Goal: Use online tool/utility: Use online tool/utility

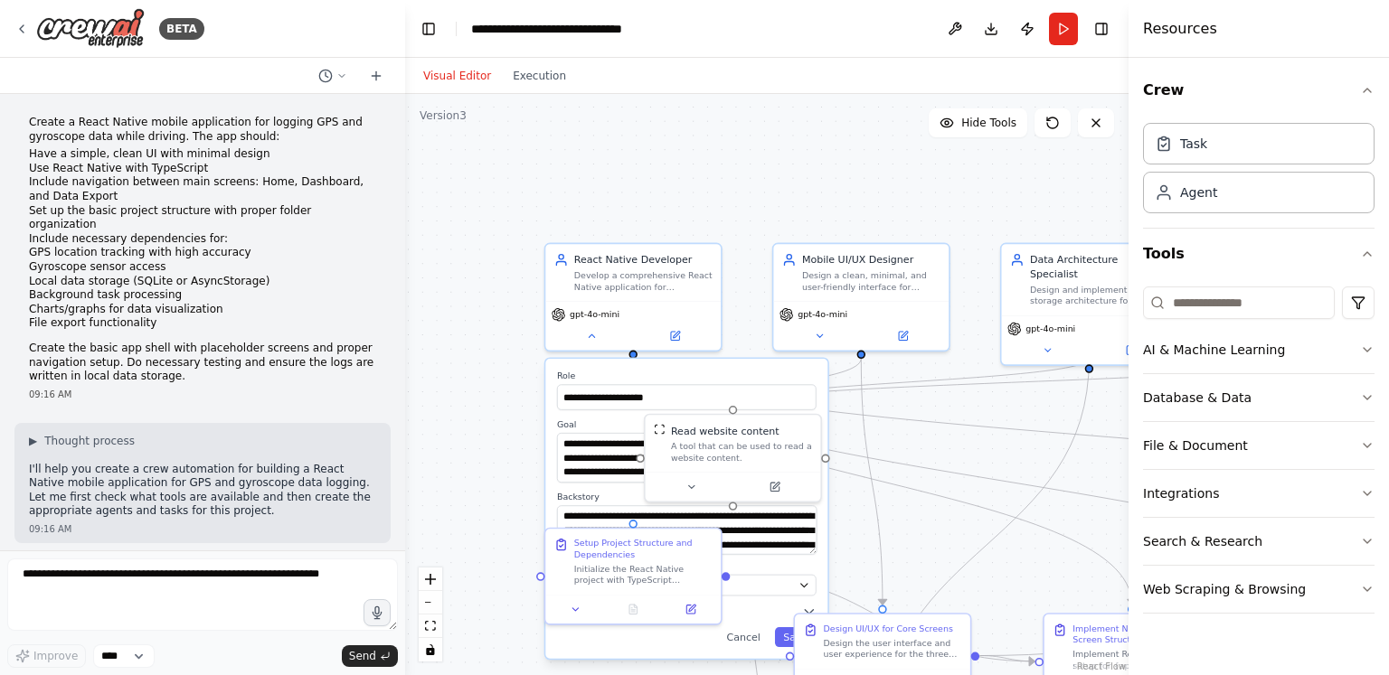
click at [477, 263] on div "**********" at bounding box center [766, 384] width 723 height 581
click at [601, 354] on div "**********" at bounding box center [766, 384] width 723 height 581
click at [589, 339] on button at bounding box center [592, 333] width 80 height 17
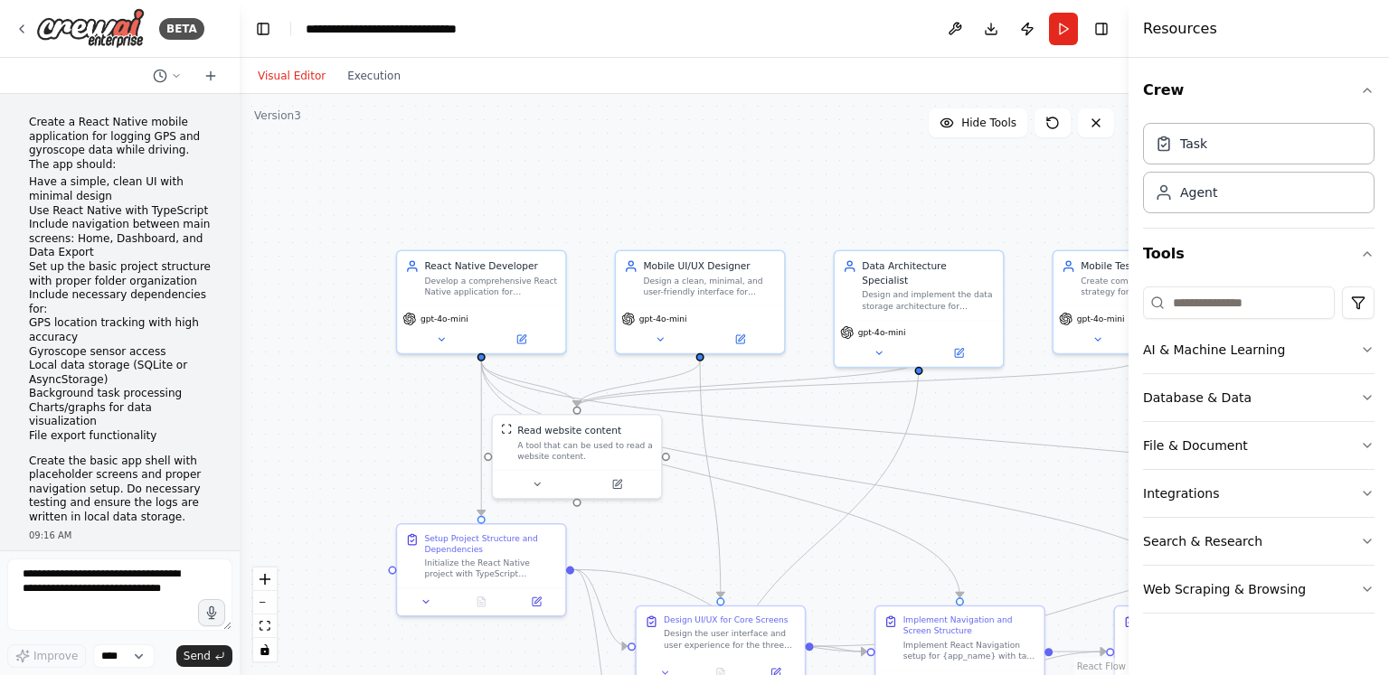
drag, startPoint x: 403, startPoint y: 202, endPoint x: 244, endPoint y: 164, distance: 163.6
click at [244, 164] on div "BETA Create a React Native mobile application for logging GPS and gyroscope dat…" at bounding box center [694, 337] width 1389 height 675
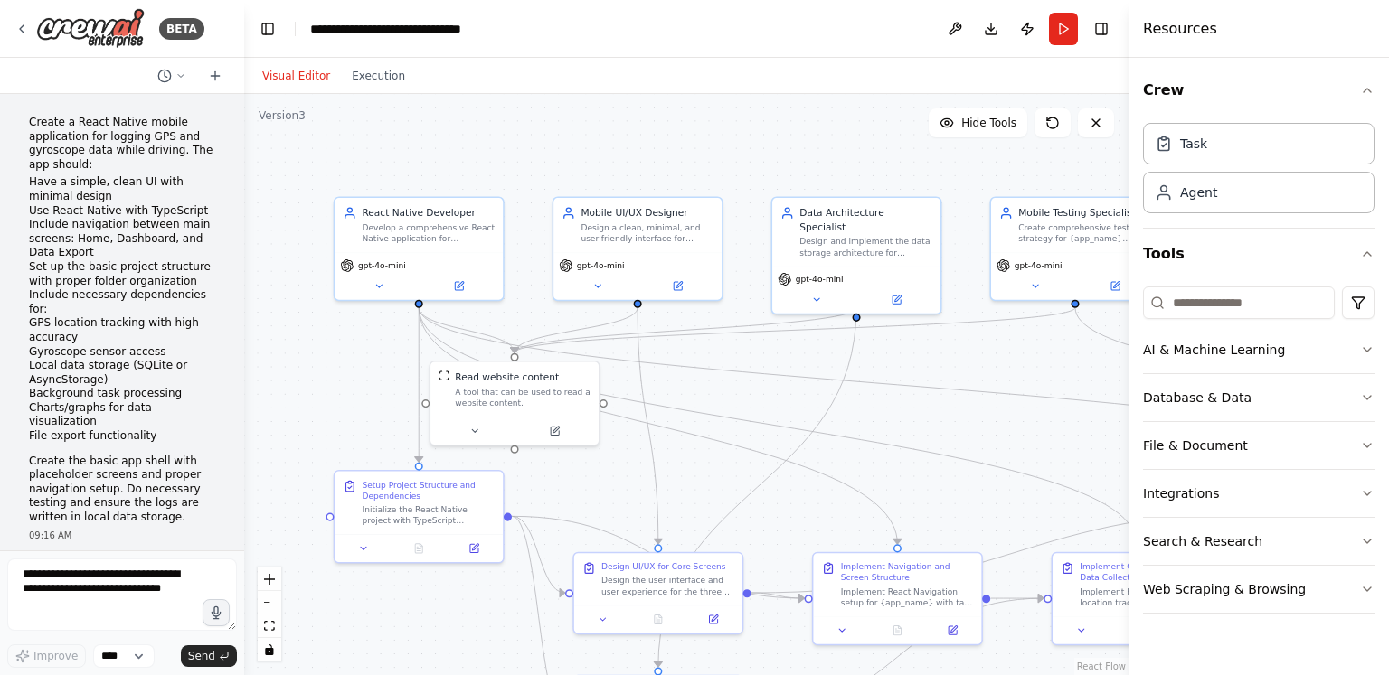
drag, startPoint x: 819, startPoint y: 182, endPoint x: 748, endPoint y: 131, distance: 87.6
click at [748, 131] on div ".deletable-edge-delete-btn { width: 20px; height: 20px; border: 0px solid #ffff…" at bounding box center [686, 384] width 884 height 581
click at [409, 228] on div "Develop a comprehensive React Native application for {app_name} with TypeScript…" at bounding box center [423, 233] width 133 height 22
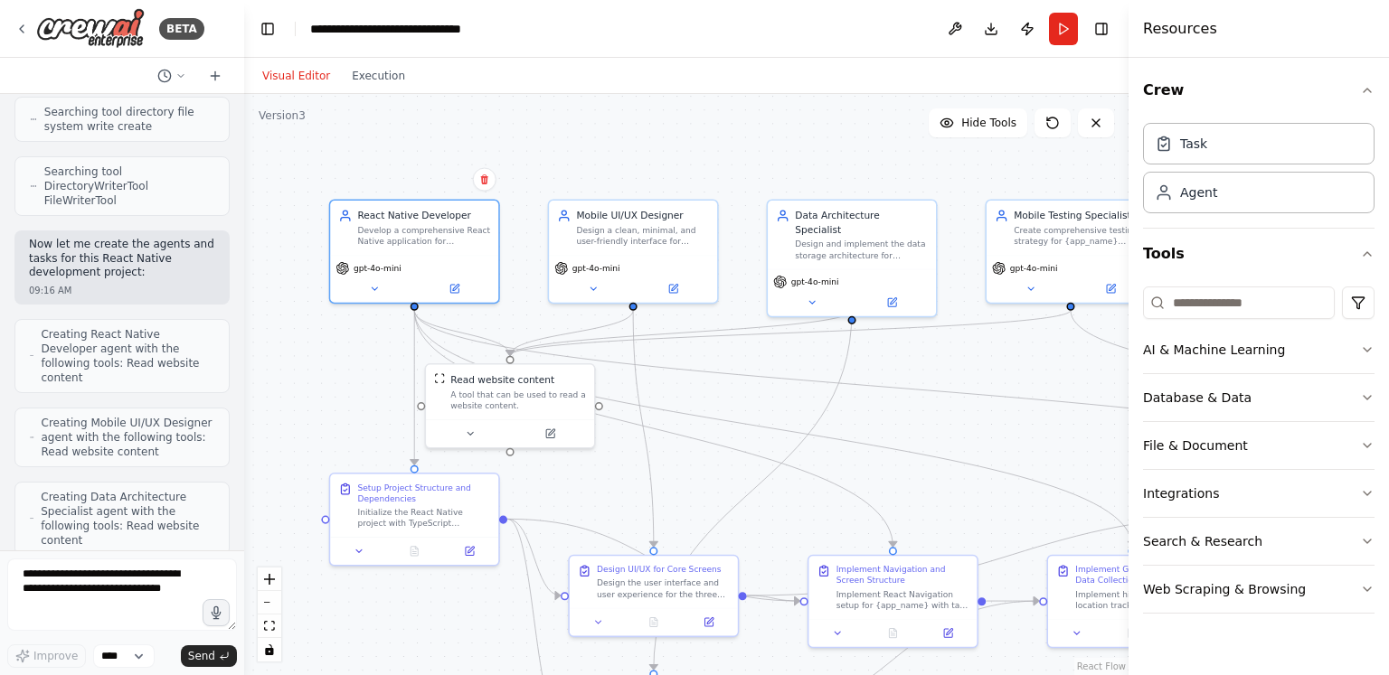
scroll to position [841, 0]
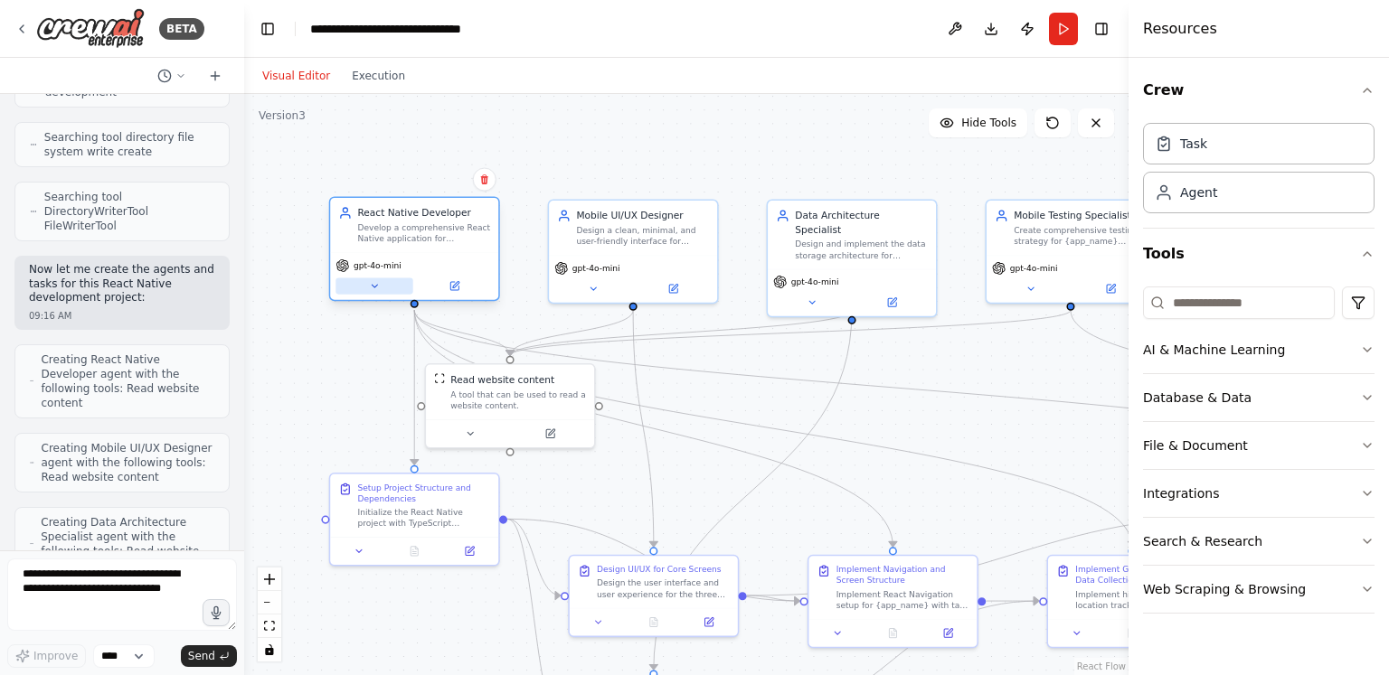
click at [354, 278] on button at bounding box center [373, 286] width 77 height 16
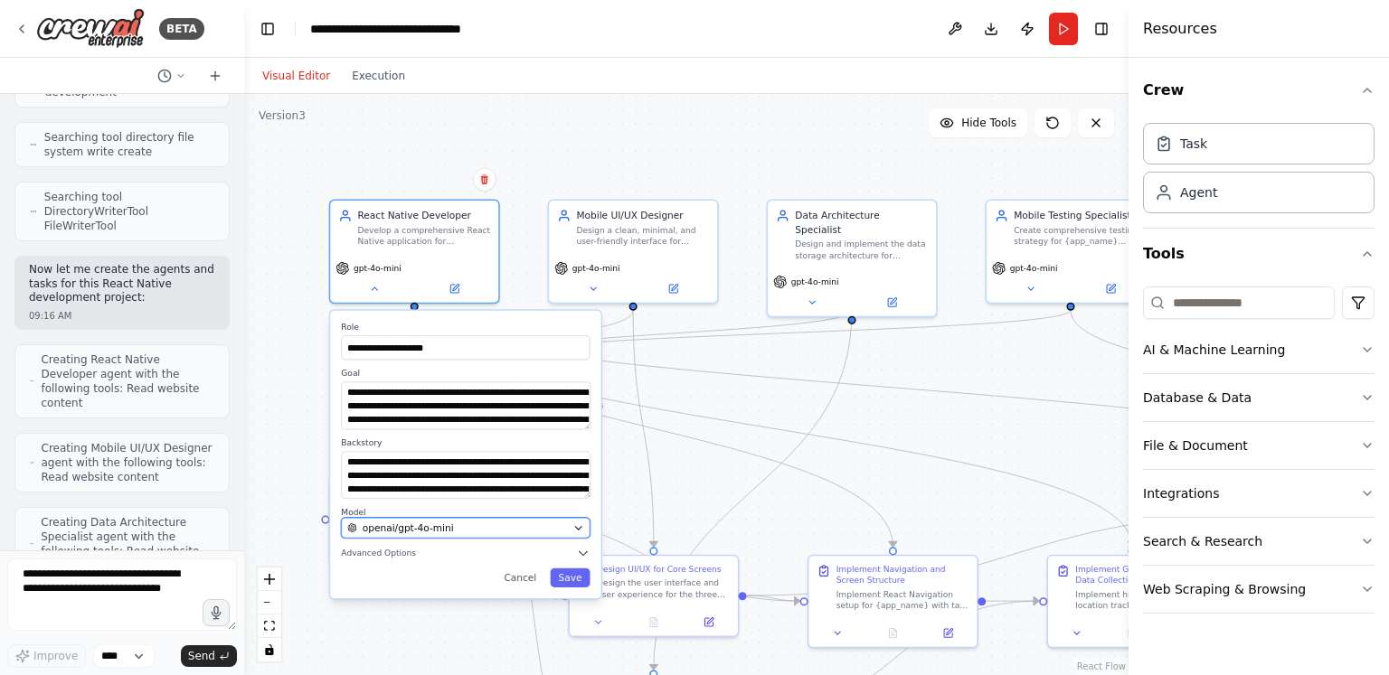
click at [401, 529] on span "openai/gpt-4o-mini" at bounding box center [408, 529] width 91 height 14
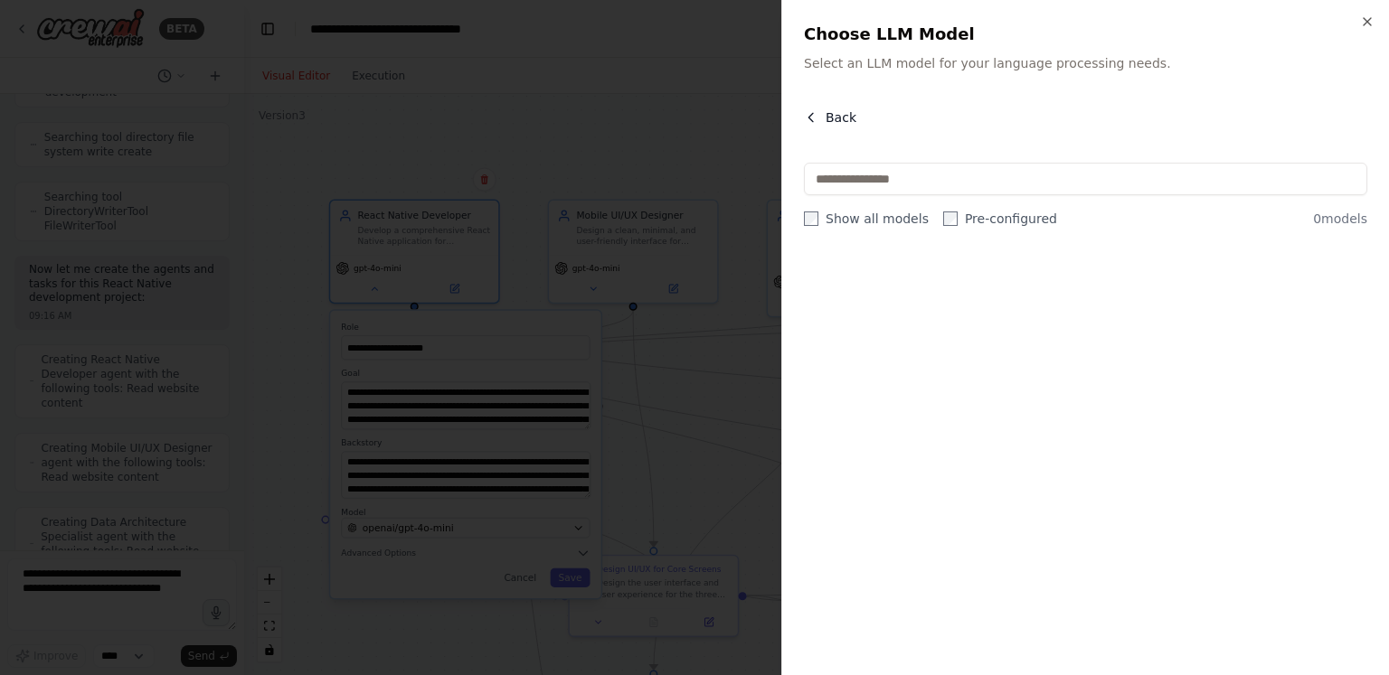
click at [818, 120] on button "Back" at bounding box center [830, 118] width 52 height 18
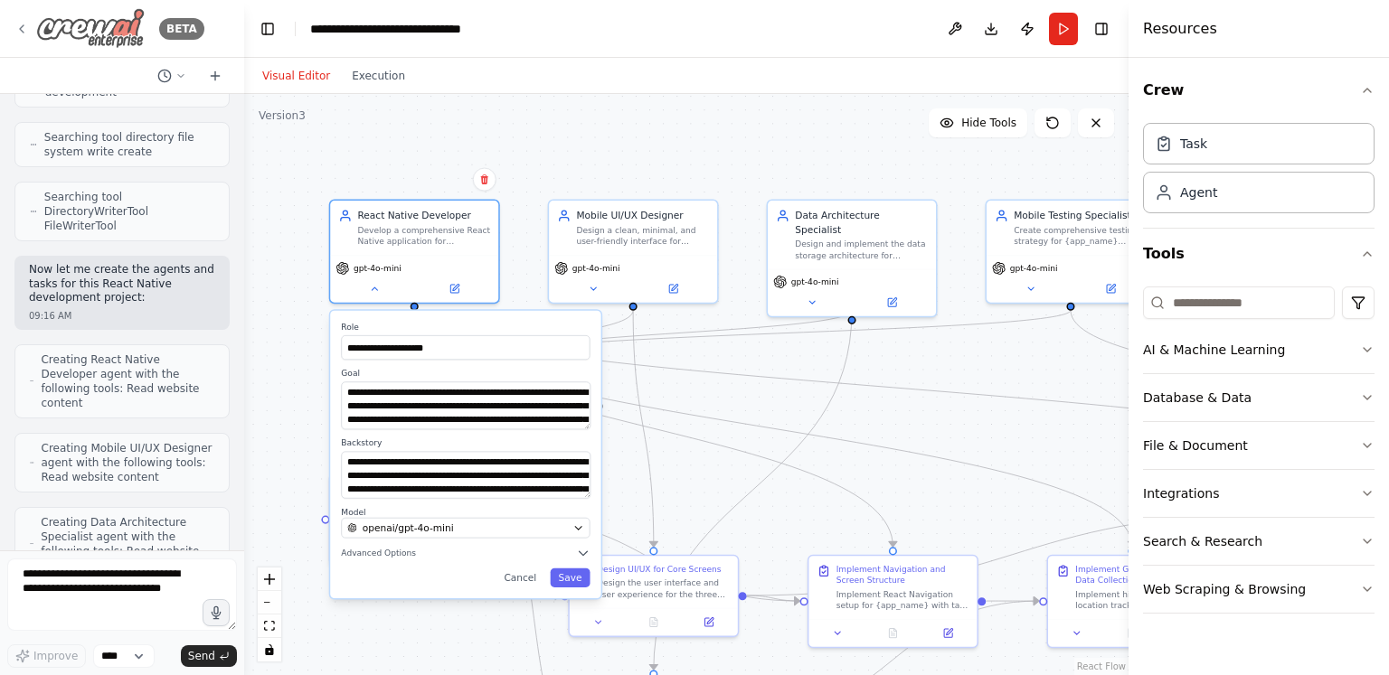
click at [20, 19] on div "BETA" at bounding box center [109, 28] width 190 height 41
